Goal: Find specific page/section: Find specific page/section

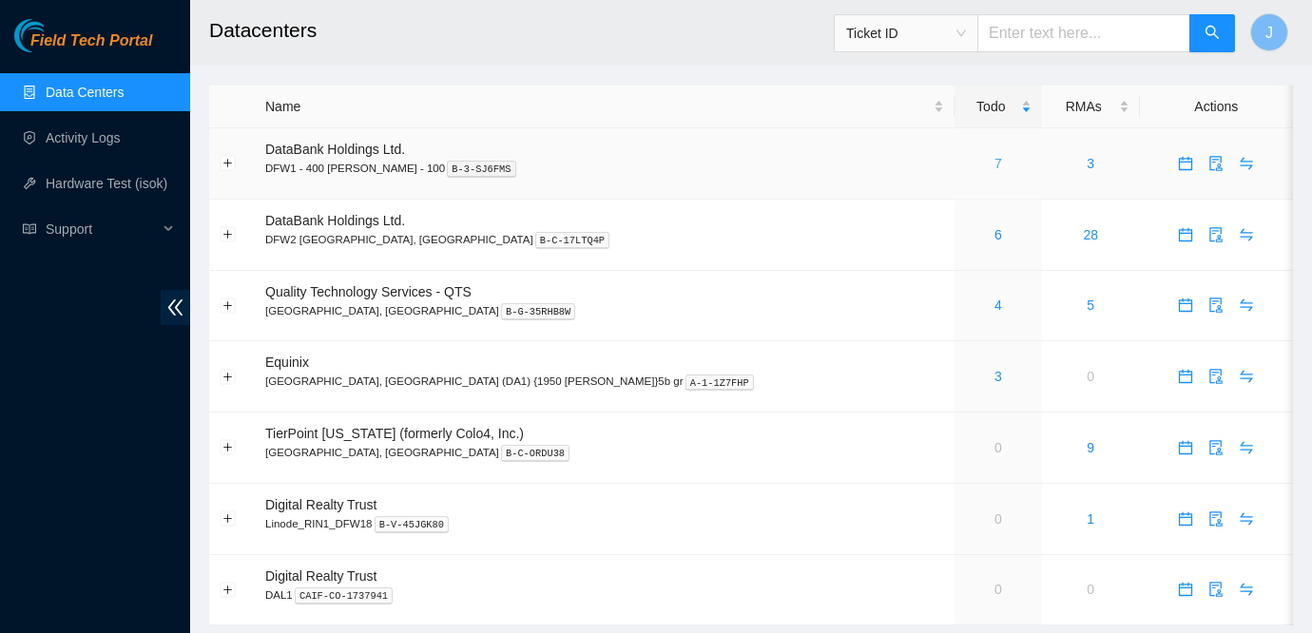
click at [995, 165] on link "7" at bounding box center [999, 163] width 8 height 15
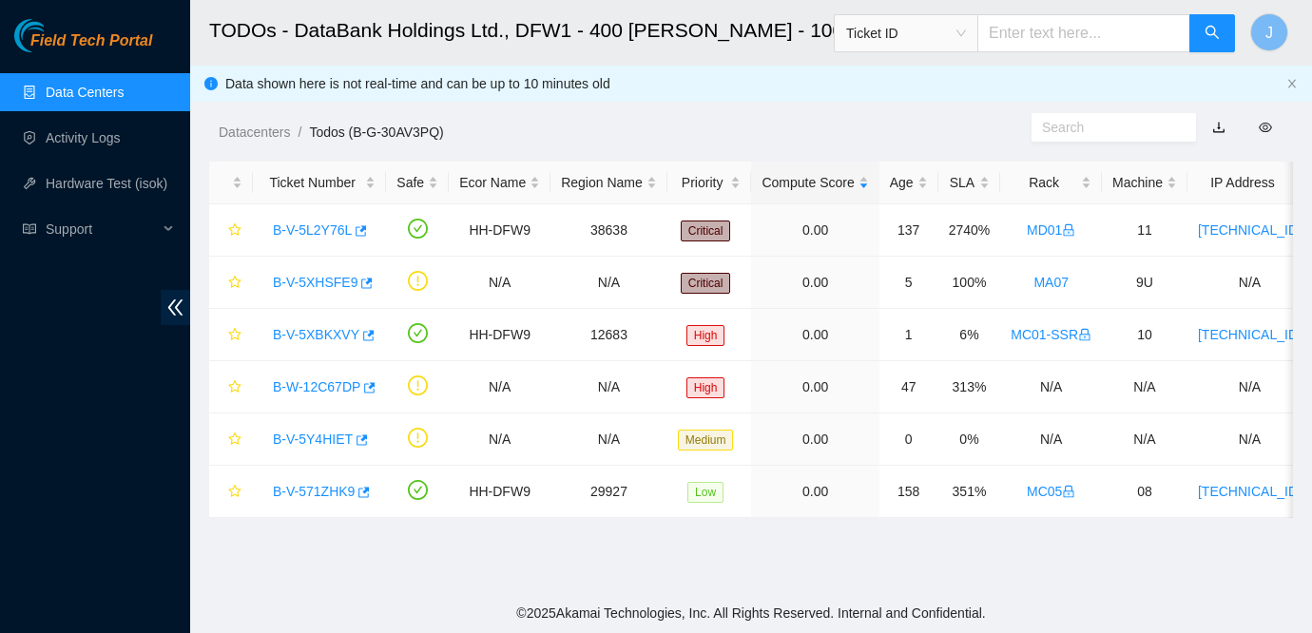
click at [1062, 573] on main "TODOs - DataBank Holdings Ltd., DFW1 - 400 S. Akard - 100 Ticket ID J Data show…" at bounding box center [751, 296] width 1122 height 593
click at [333, 435] on link "B-V-5Y4HIET" at bounding box center [313, 439] width 80 height 15
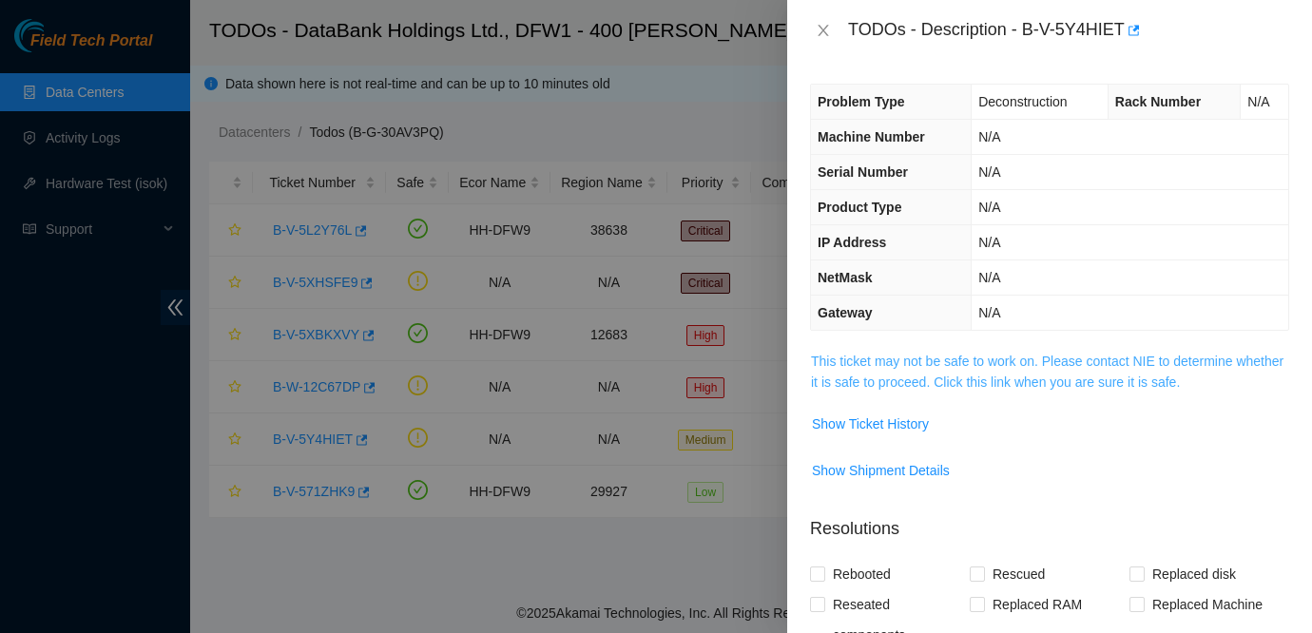
click at [935, 366] on link "This ticket may not be safe to work on. Please contact NIE to determine whether…" at bounding box center [1047, 372] width 473 height 36
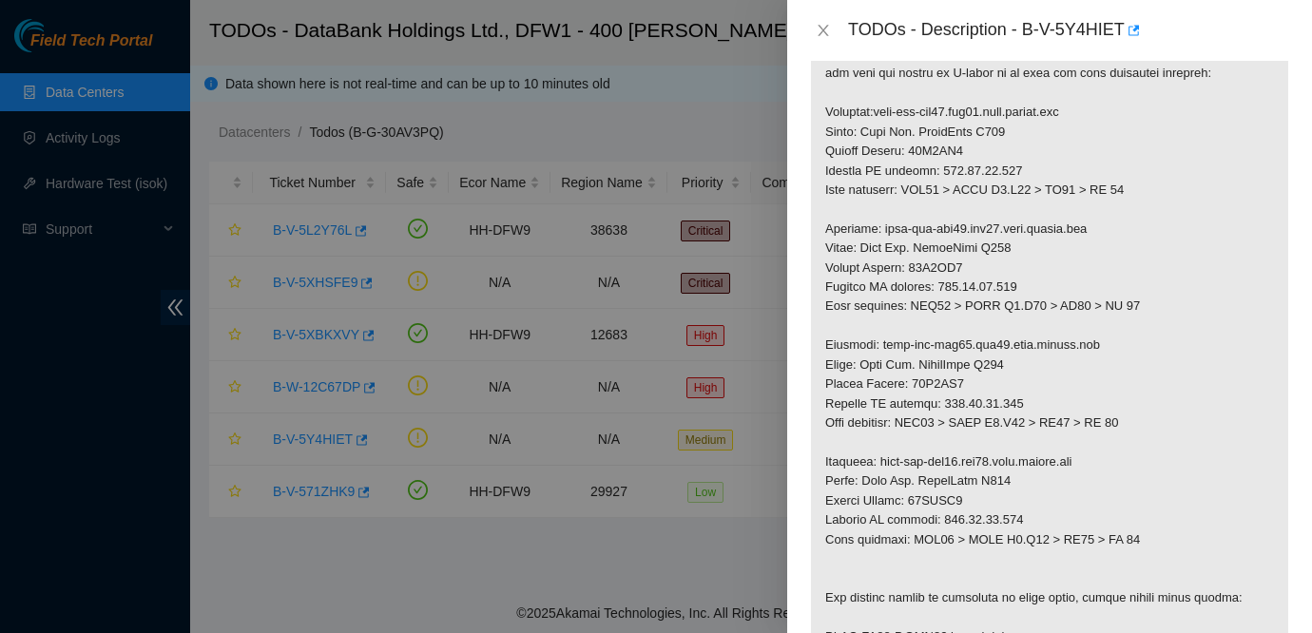
scroll to position [323, 0]
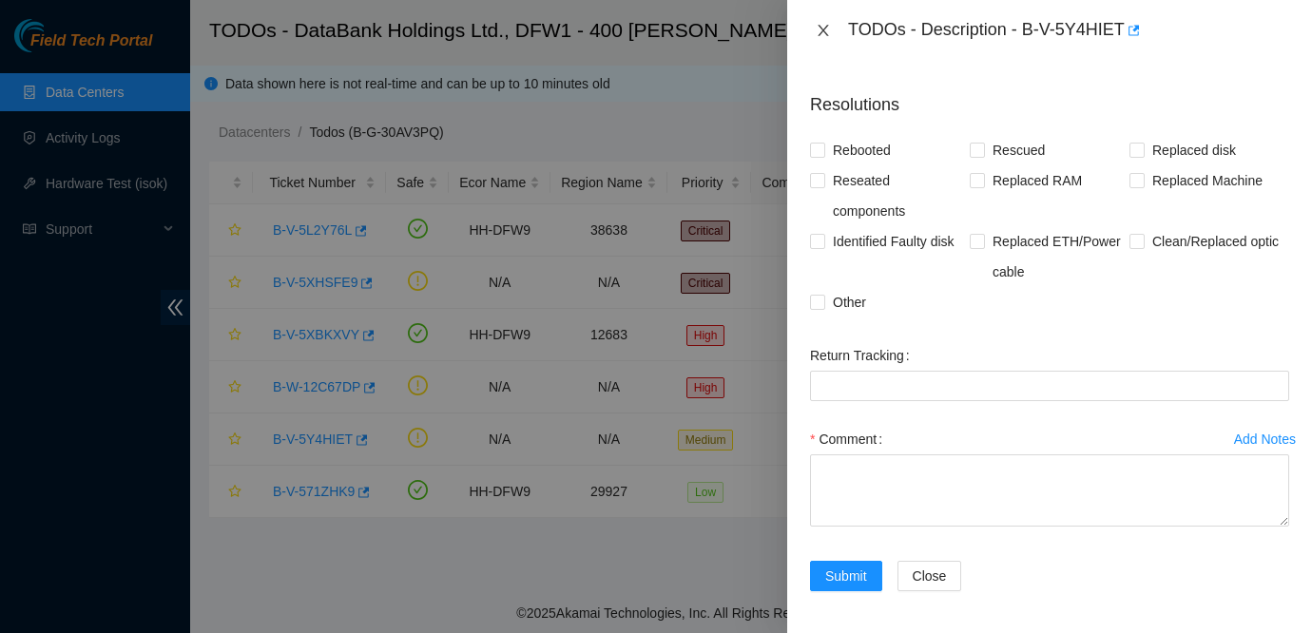
click at [820, 29] on icon "close" at bounding box center [823, 30] width 15 height 15
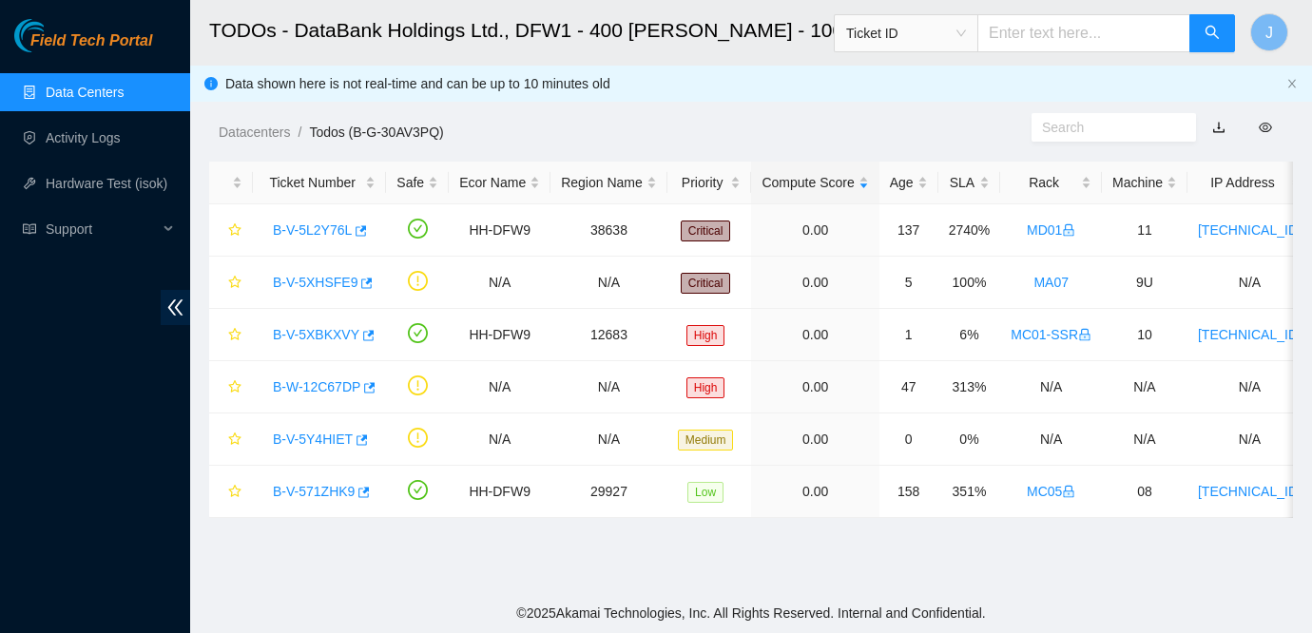
scroll to position [593, 0]
click at [87, 85] on link "Data Centers" at bounding box center [85, 92] width 78 height 15
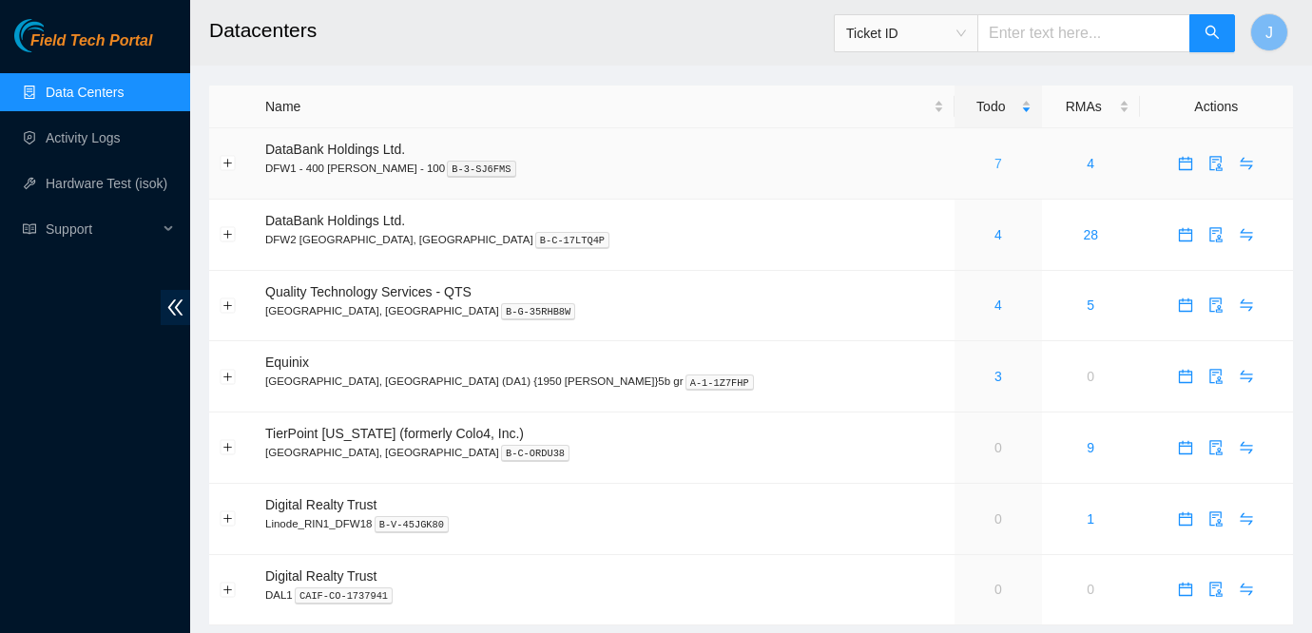
click at [995, 162] on link "7" at bounding box center [999, 163] width 8 height 15
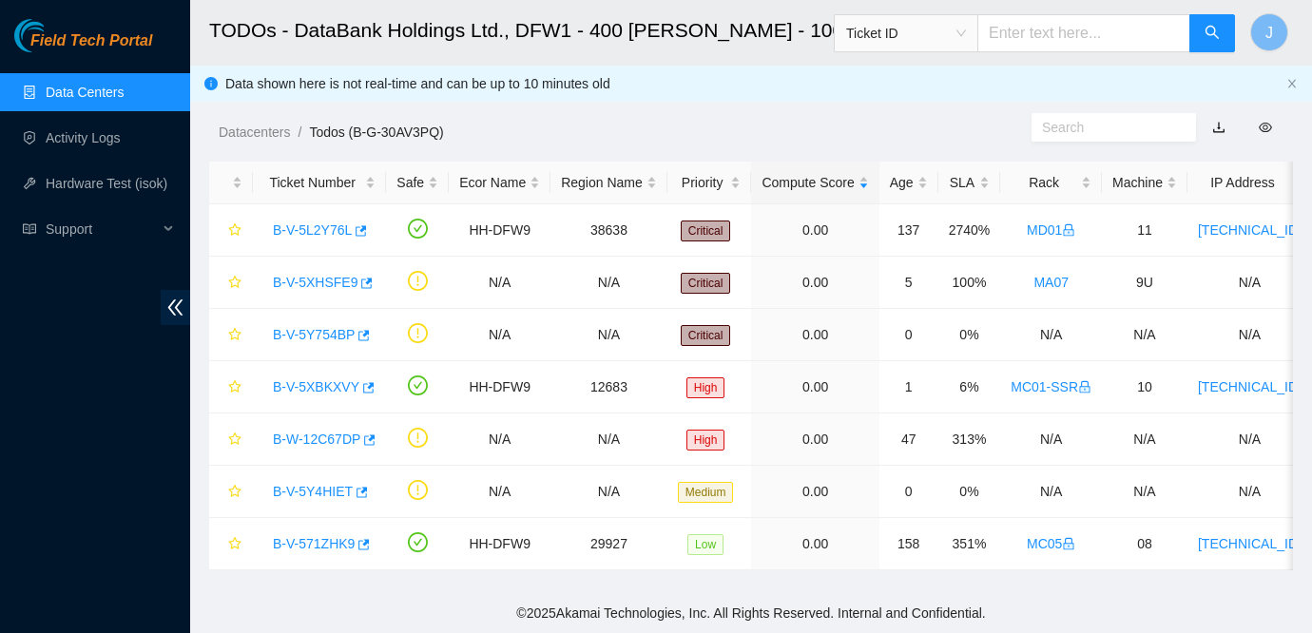
click at [100, 85] on link "Data Centers" at bounding box center [85, 92] width 78 height 15
